Goal: Information Seeking & Learning: Learn about a topic

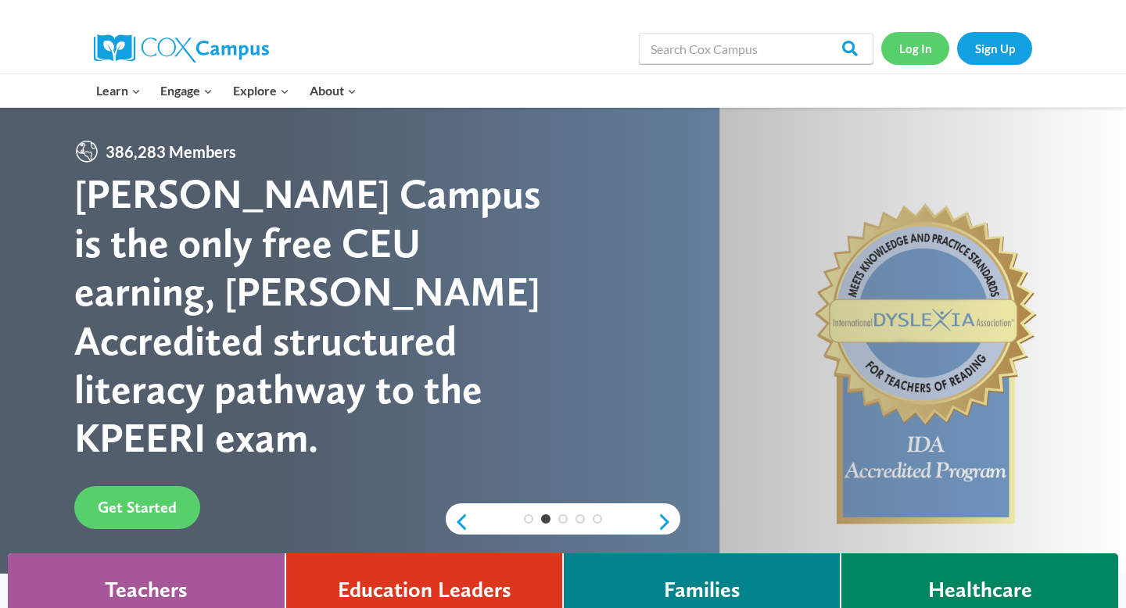
click at [915, 46] on link "Log In" at bounding box center [915, 48] width 68 height 32
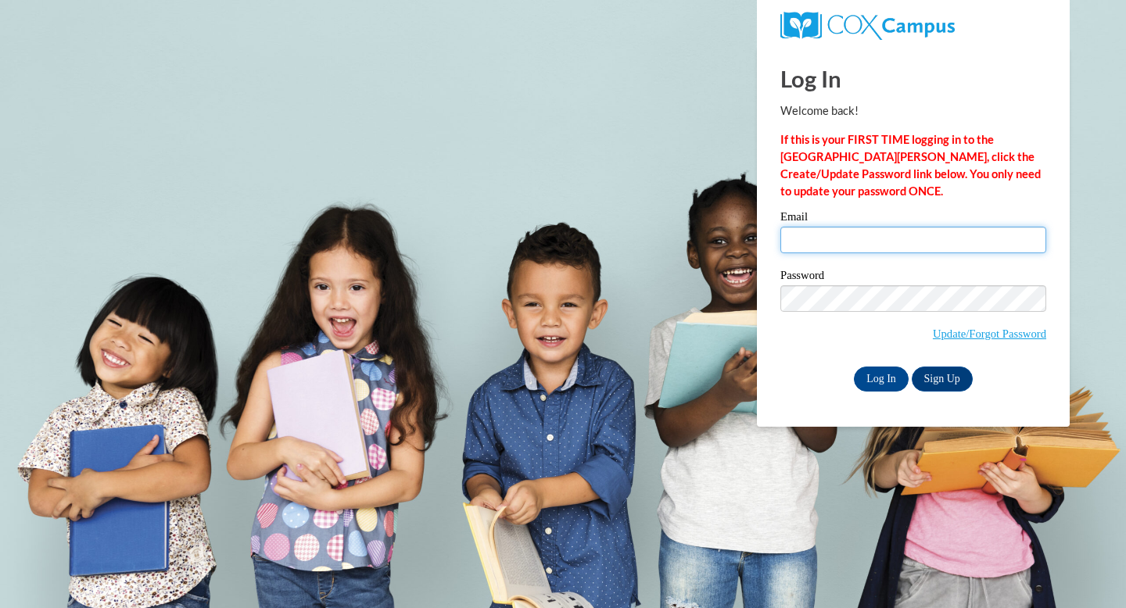
click at [861, 242] on input "Email" at bounding box center [913, 240] width 266 height 27
type input "jaquala.potts@woodlands-school.org"
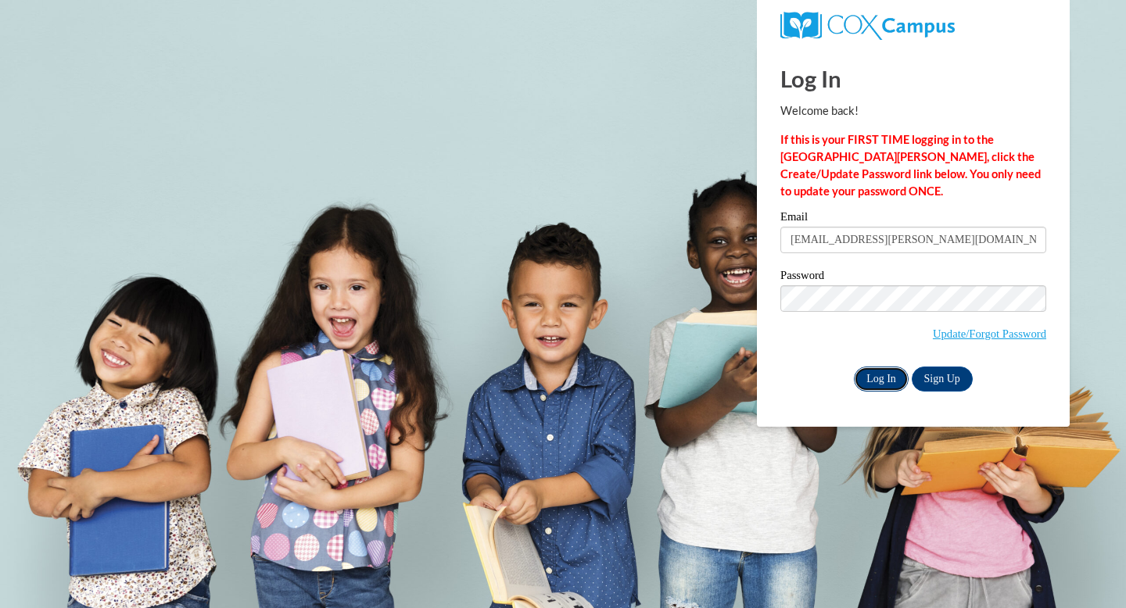
click at [879, 367] on input "Log In" at bounding box center [881, 379] width 55 height 25
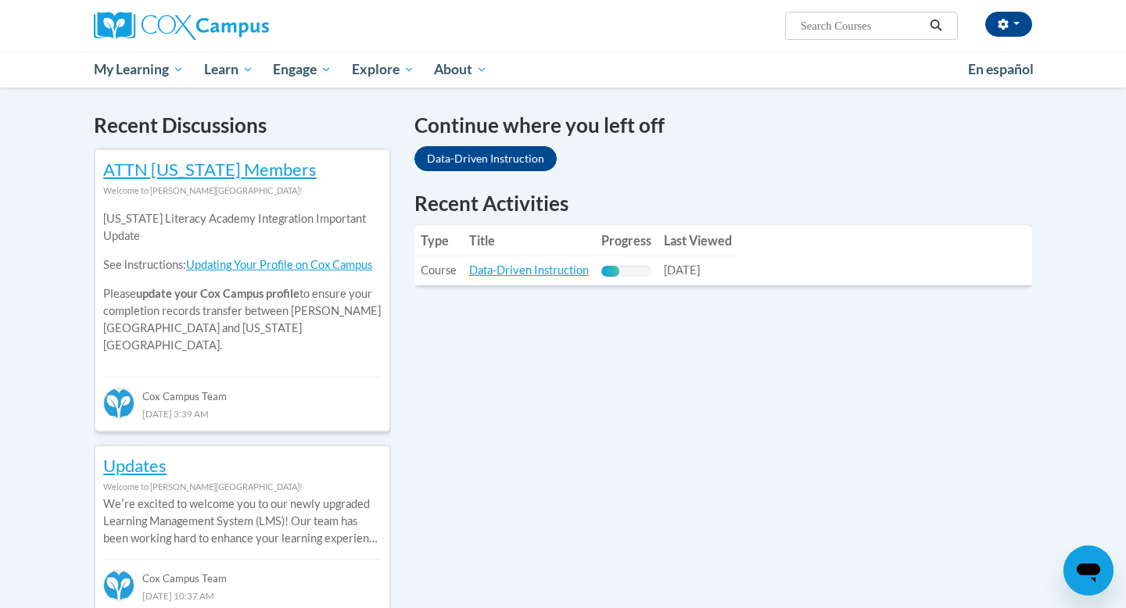
scroll to position [475, 0]
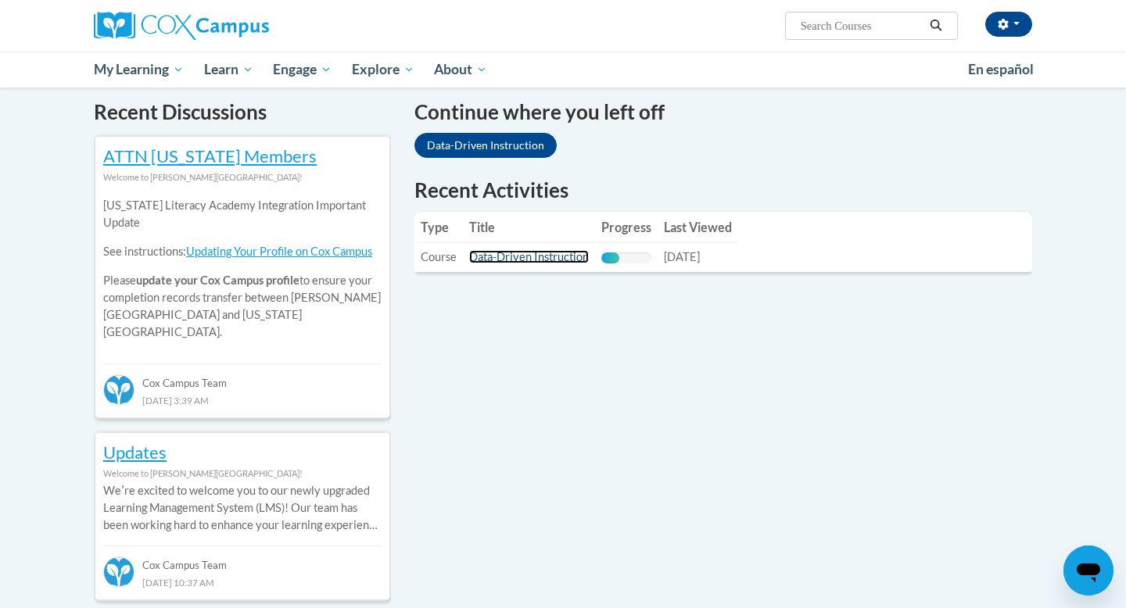
click at [546, 255] on link "Data-Driven Instruction" at bounding box center [529, 256] width 120 height 13
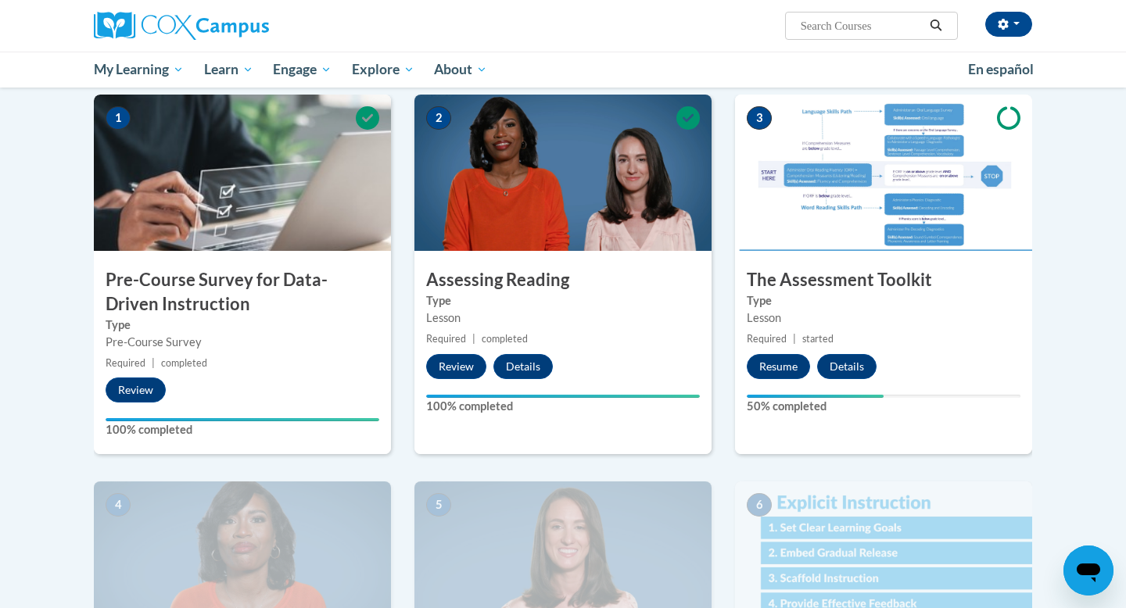
scroll to position [322, 0]
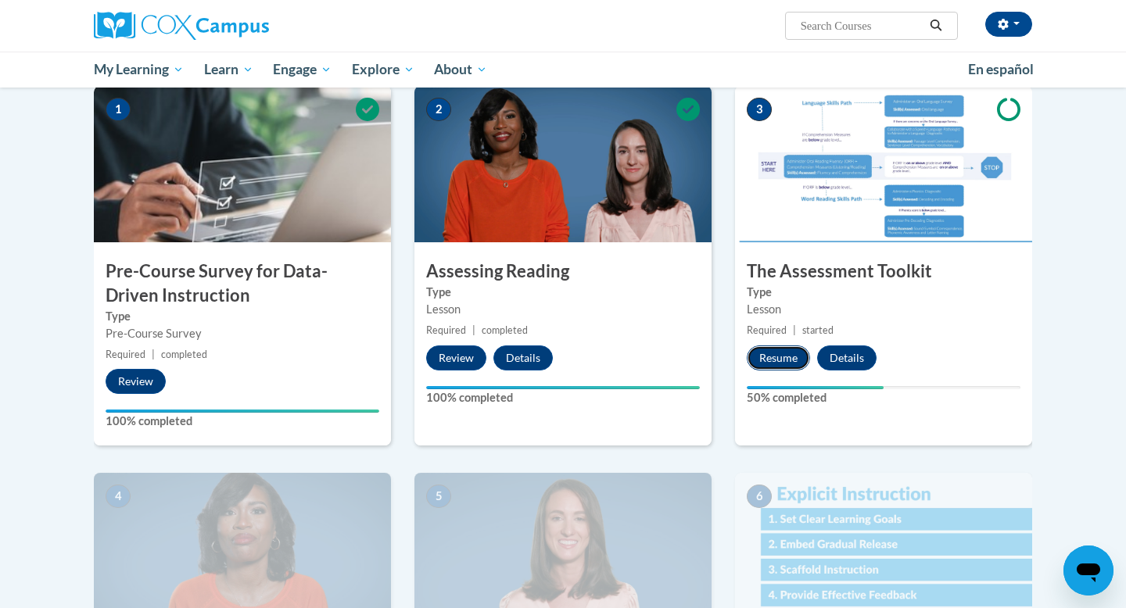
click at [762, 366] on button "Resume" at bounding box center [777, 357] width 63 height 25
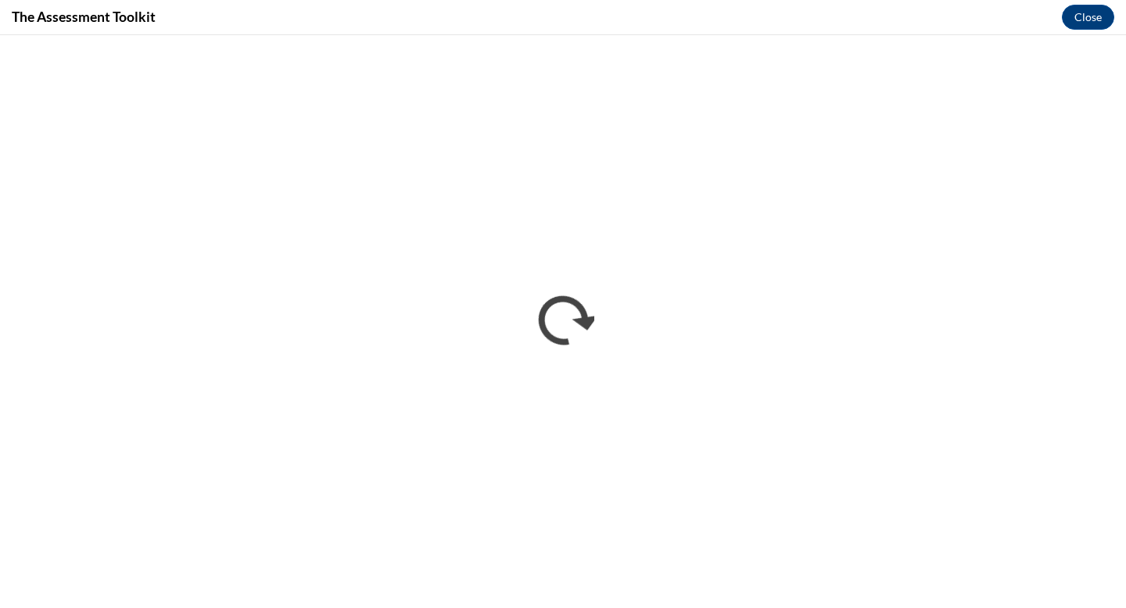
scroll to position [0, 0]
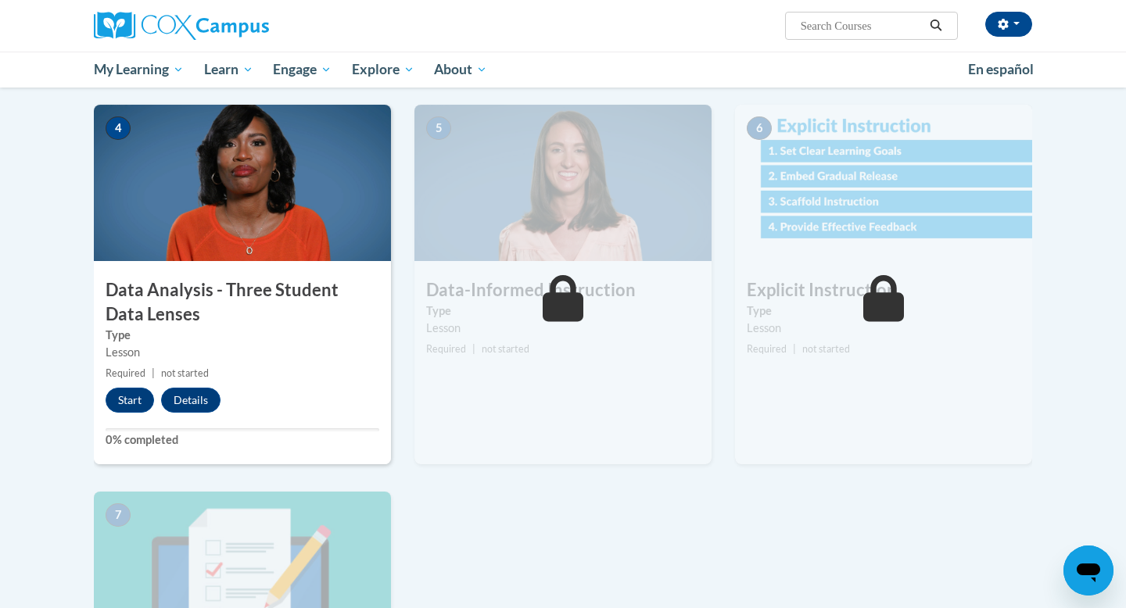
scroll to position [691, 0]
click at [129, 395] on button "Start" at bounding box center [130, 399] width 48 height 25
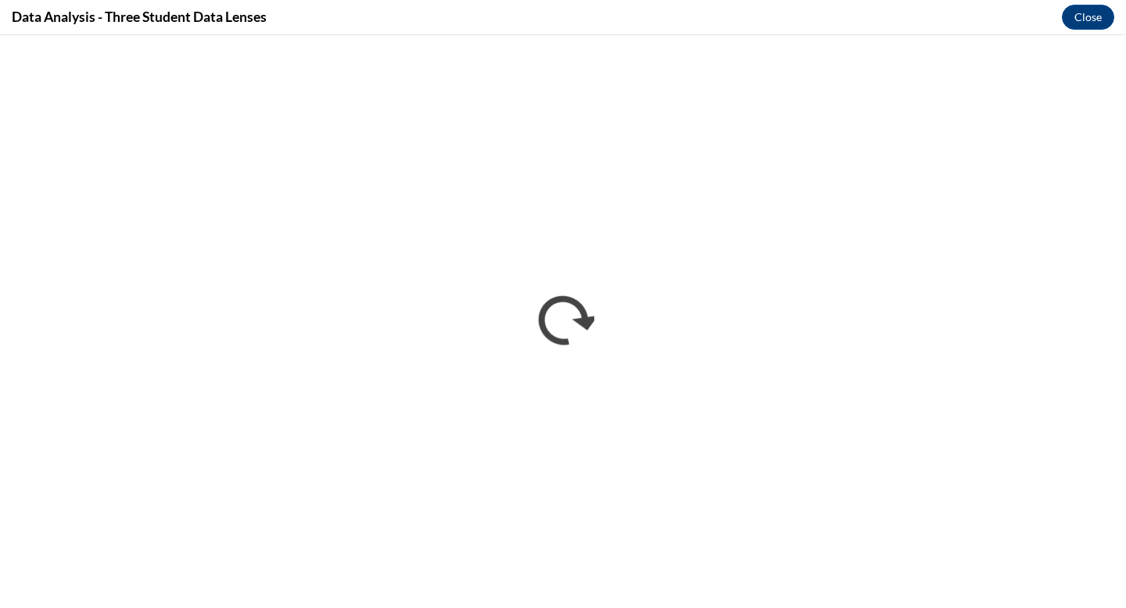
scroll to position [0, 0]
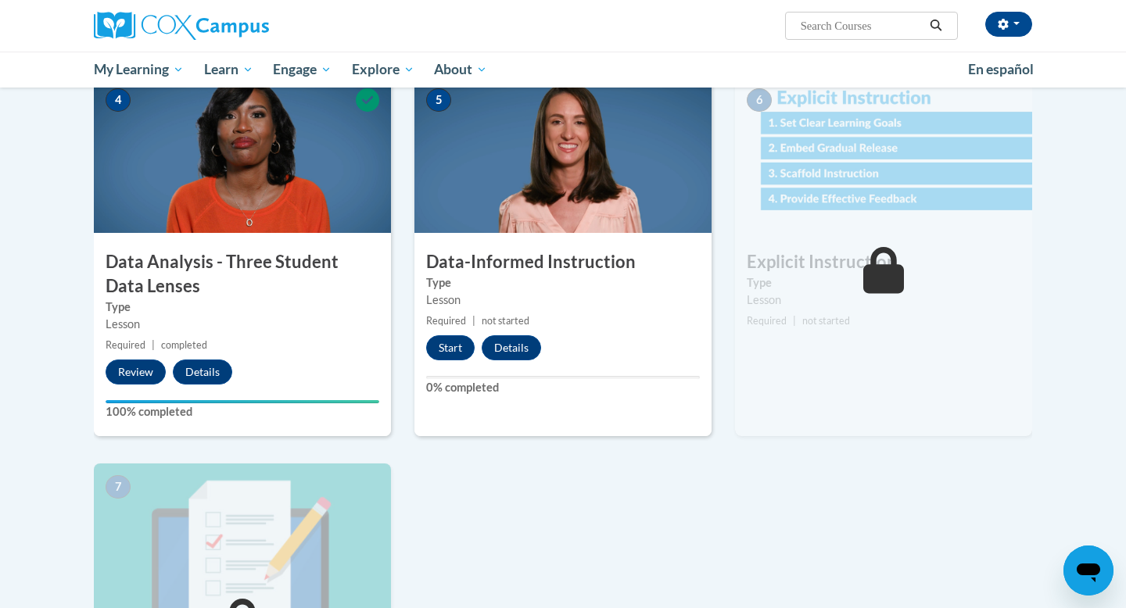
scroll to position [723, 0]
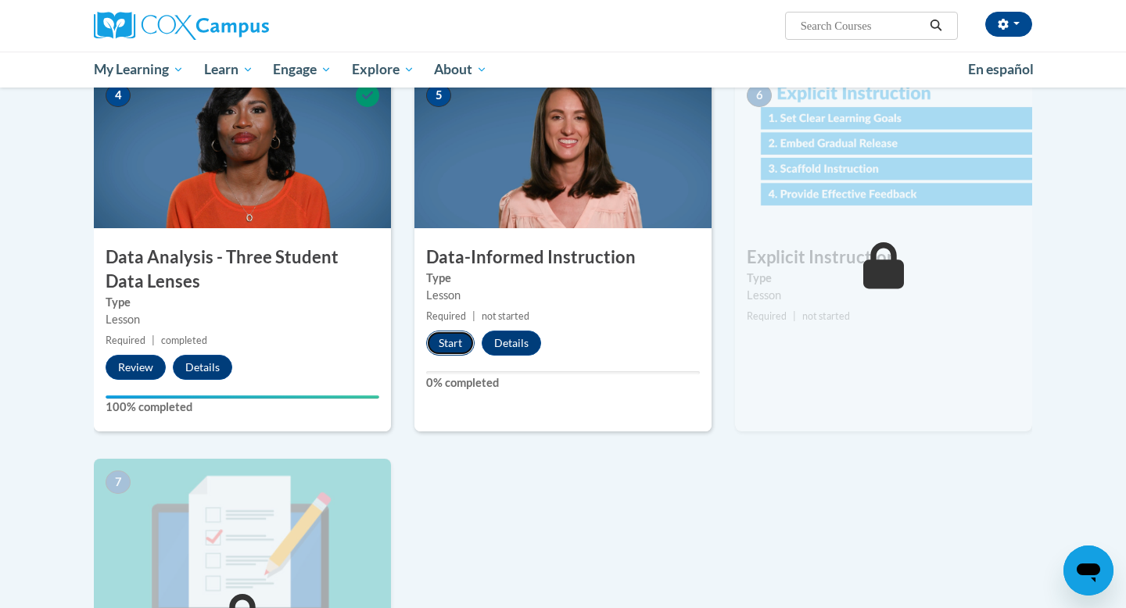
click at [448, 349] on button "Start" at bounding box center [450, 343] width 48 height 25
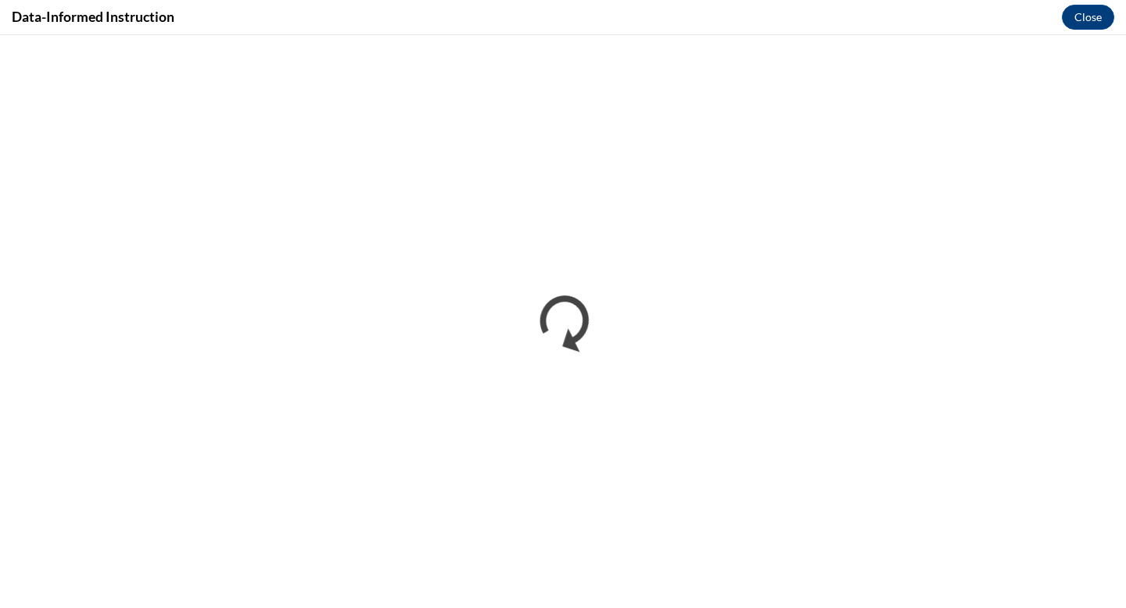
scroll to position [0, 0]
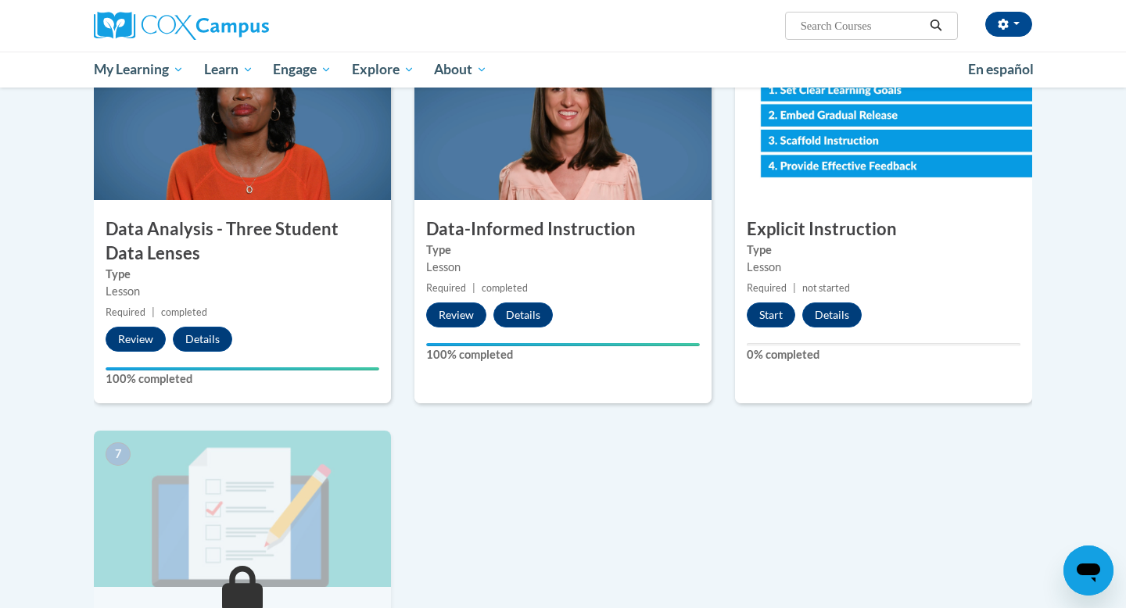
scroll to position [765, 0]
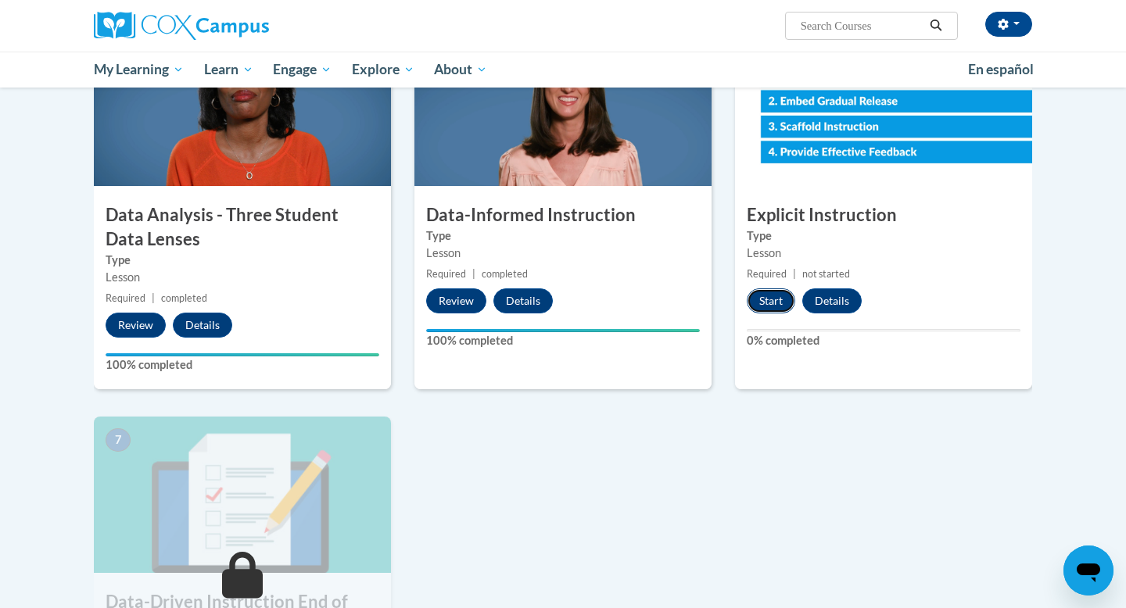
click at [769, 299] on button "Start" at bounding box center [770, 300] width 48 height 25
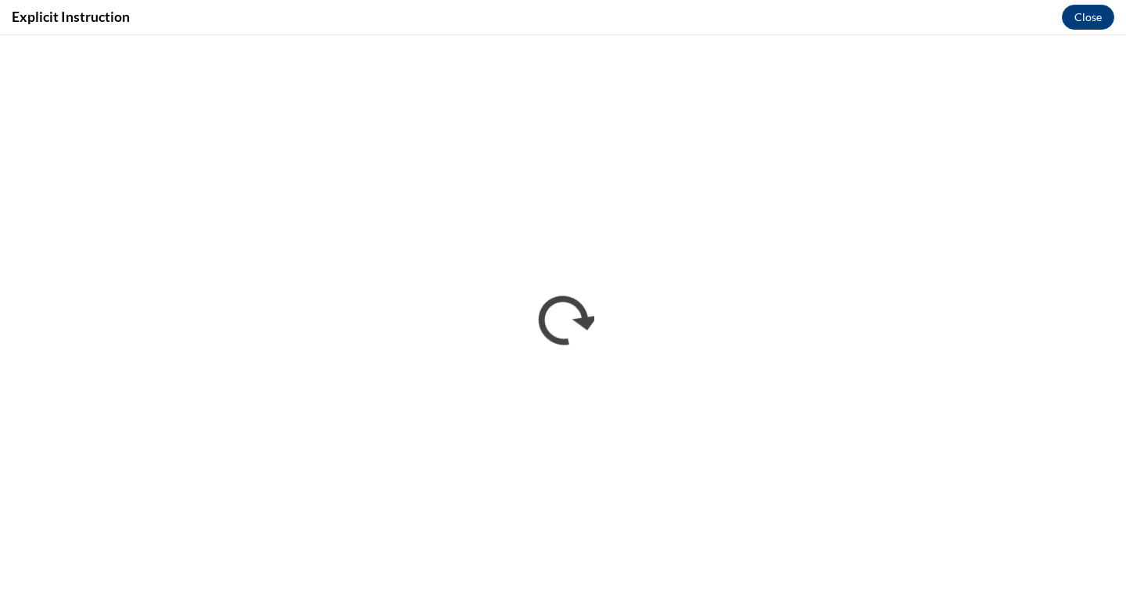
scroll to position [0, 0]
